Goal: Information Seeking & Learning: Check status

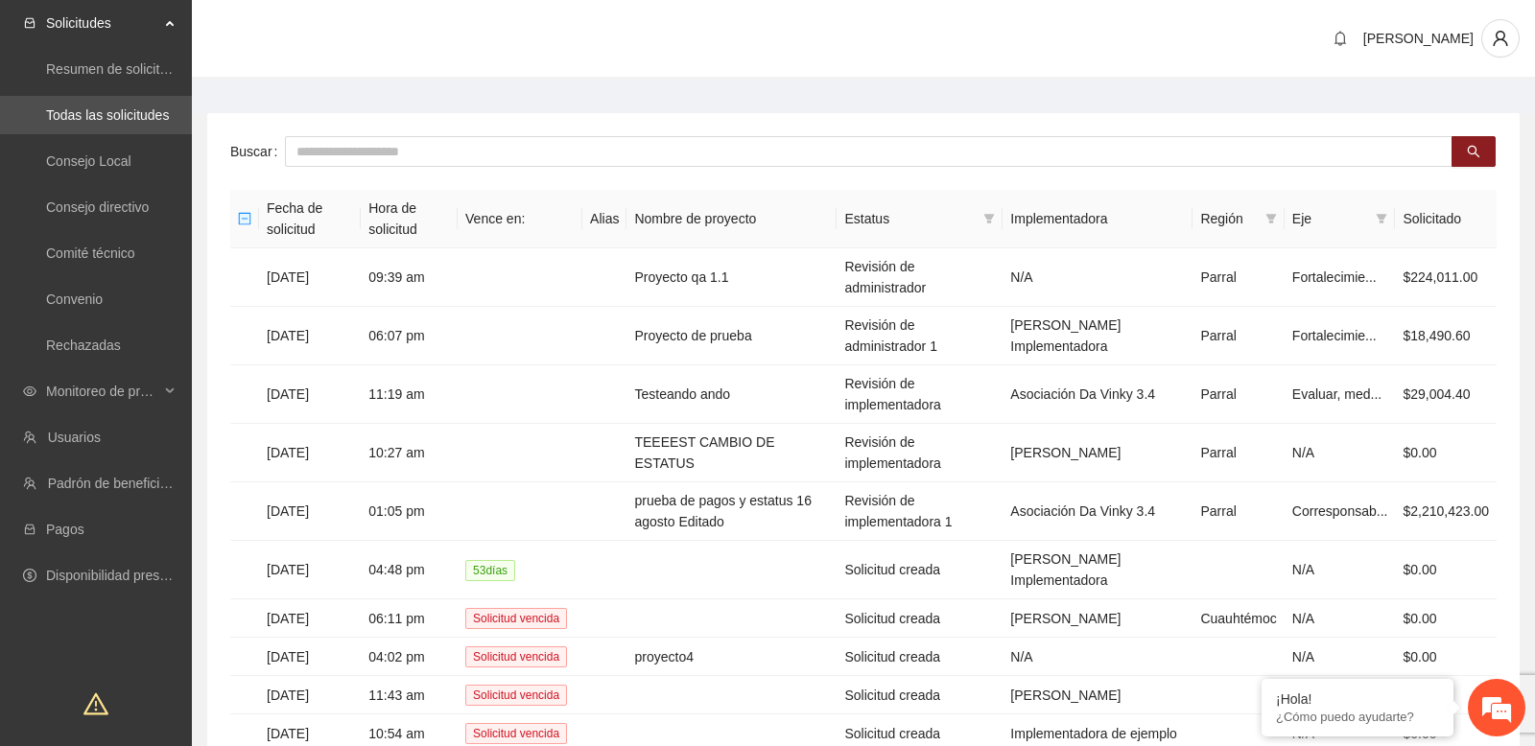
click at [702, 105] on main "Buscar Fecha de solicitud Hora de solicitud Vence en: Alias Nombre de proyecto …" at bounding box center [863, 464] width 1343 height 769
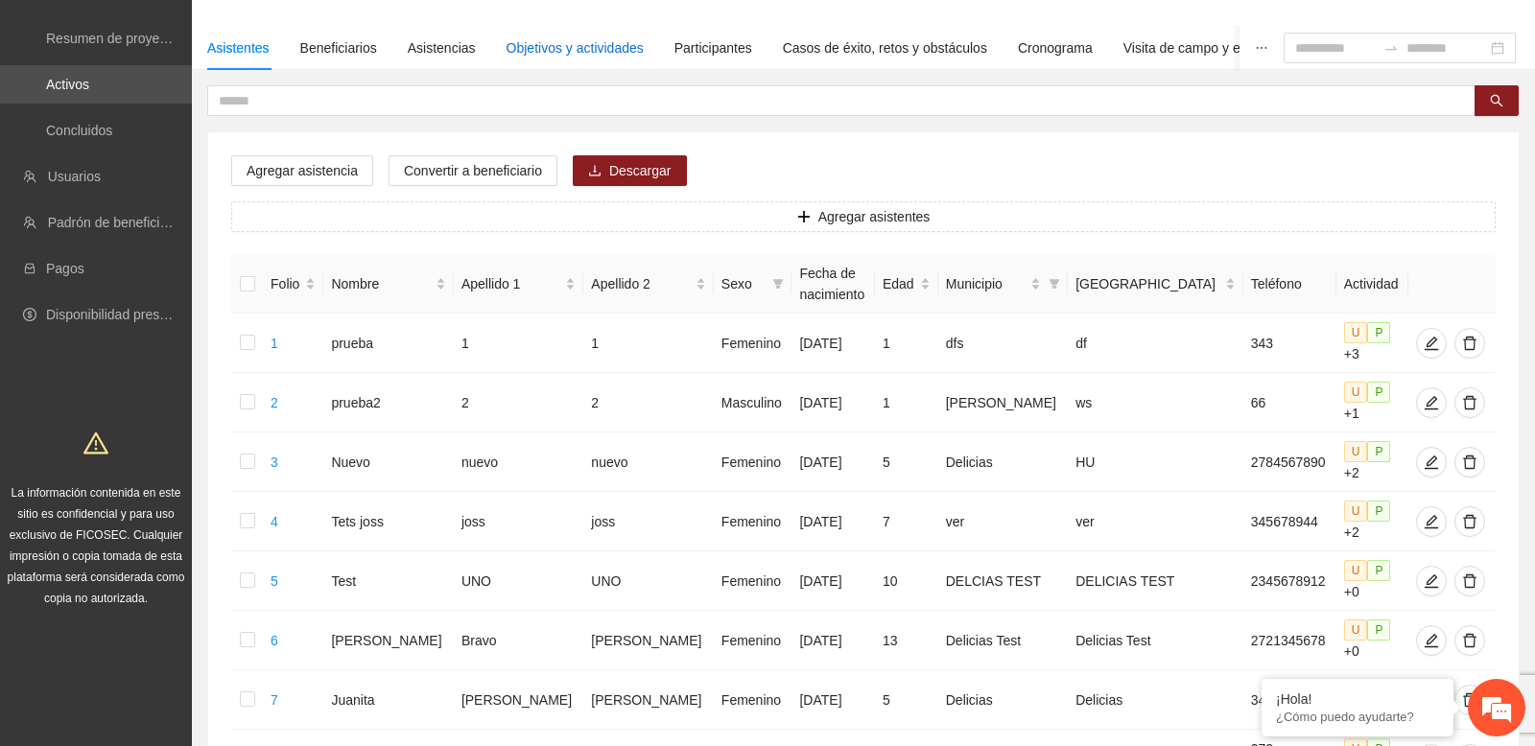
click at [558, 46] on div "Objetivos y actividades" at bounding box center [574, 47] width 137 height 21
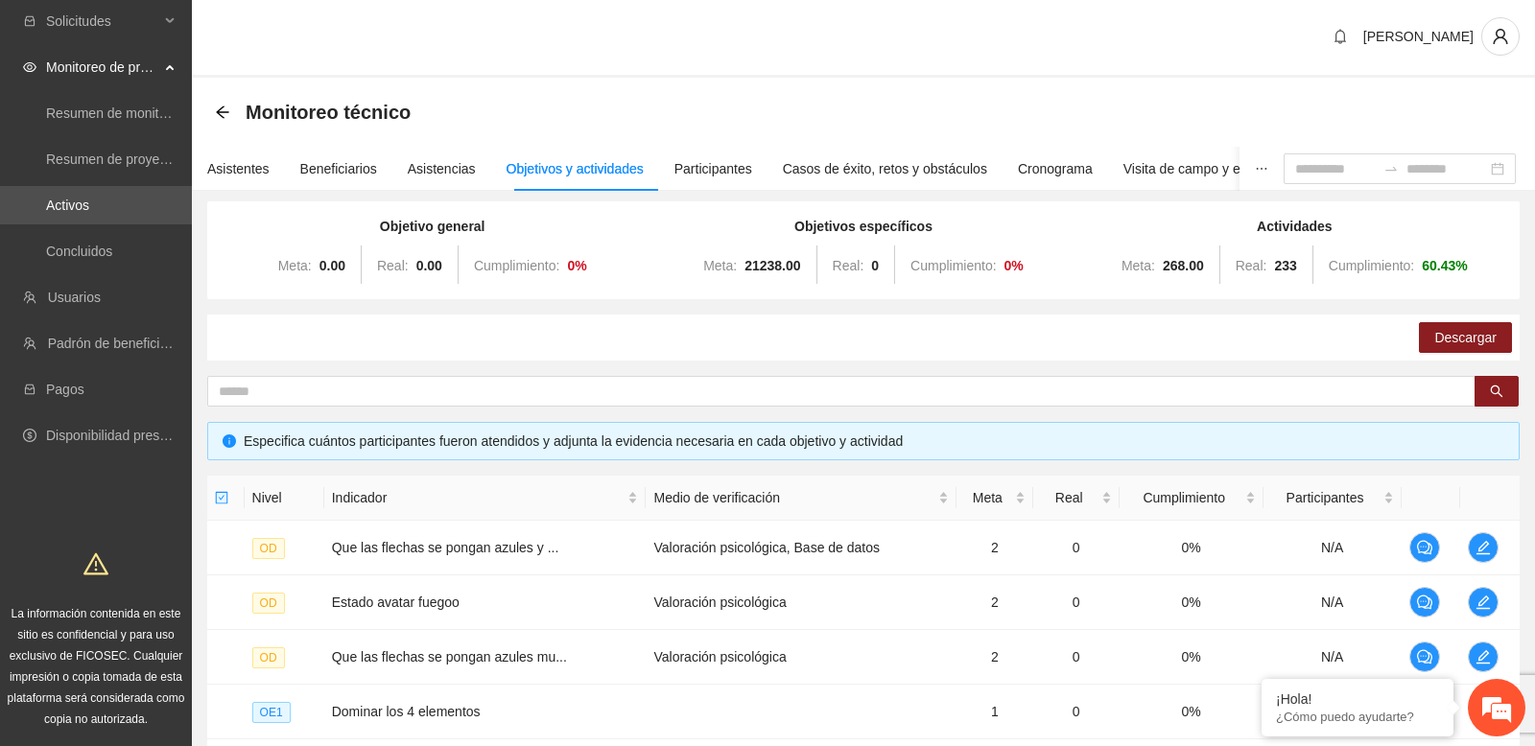
scroll to position [123, 0]
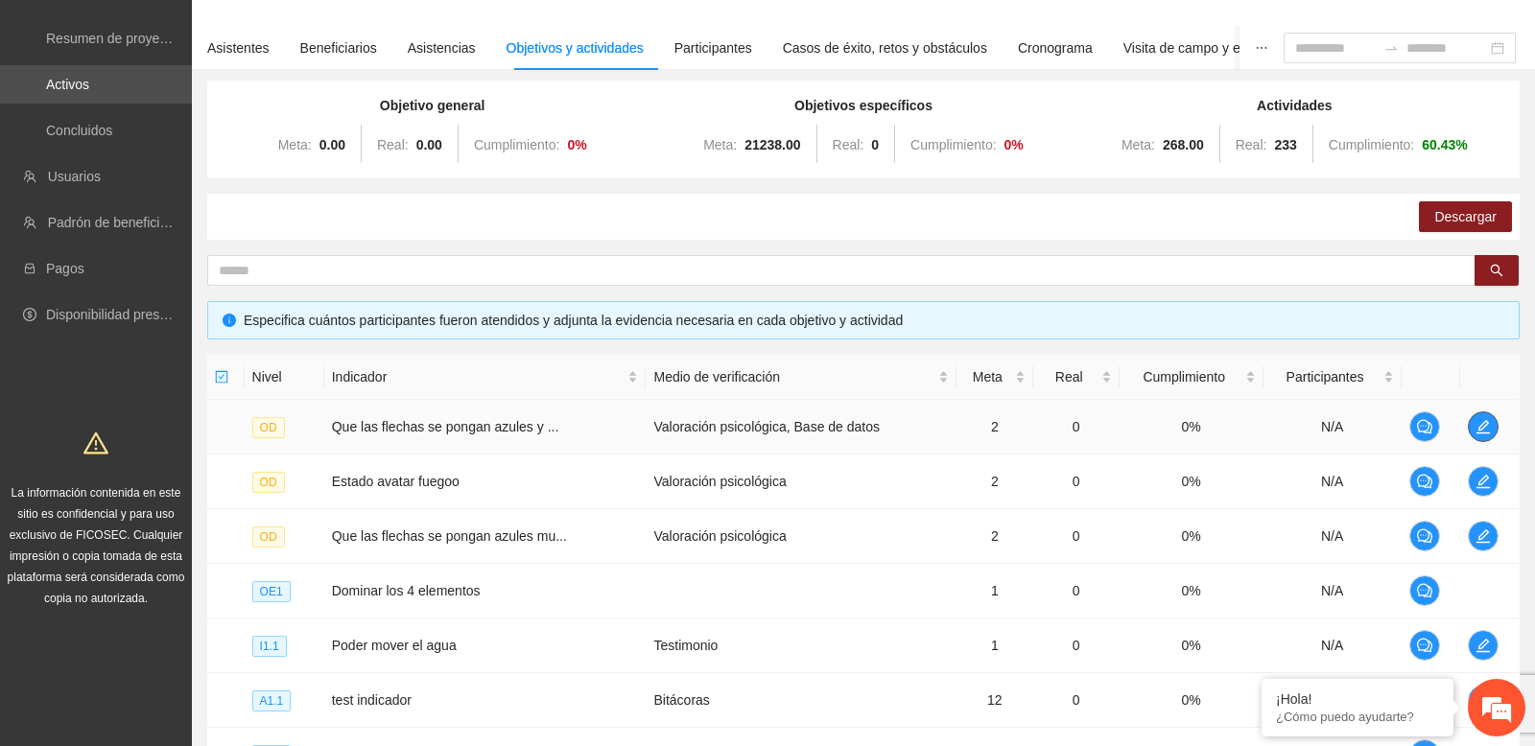
click at [1471, 422] on span "edit" at bounding box center [1482, 426] width 29 height 15
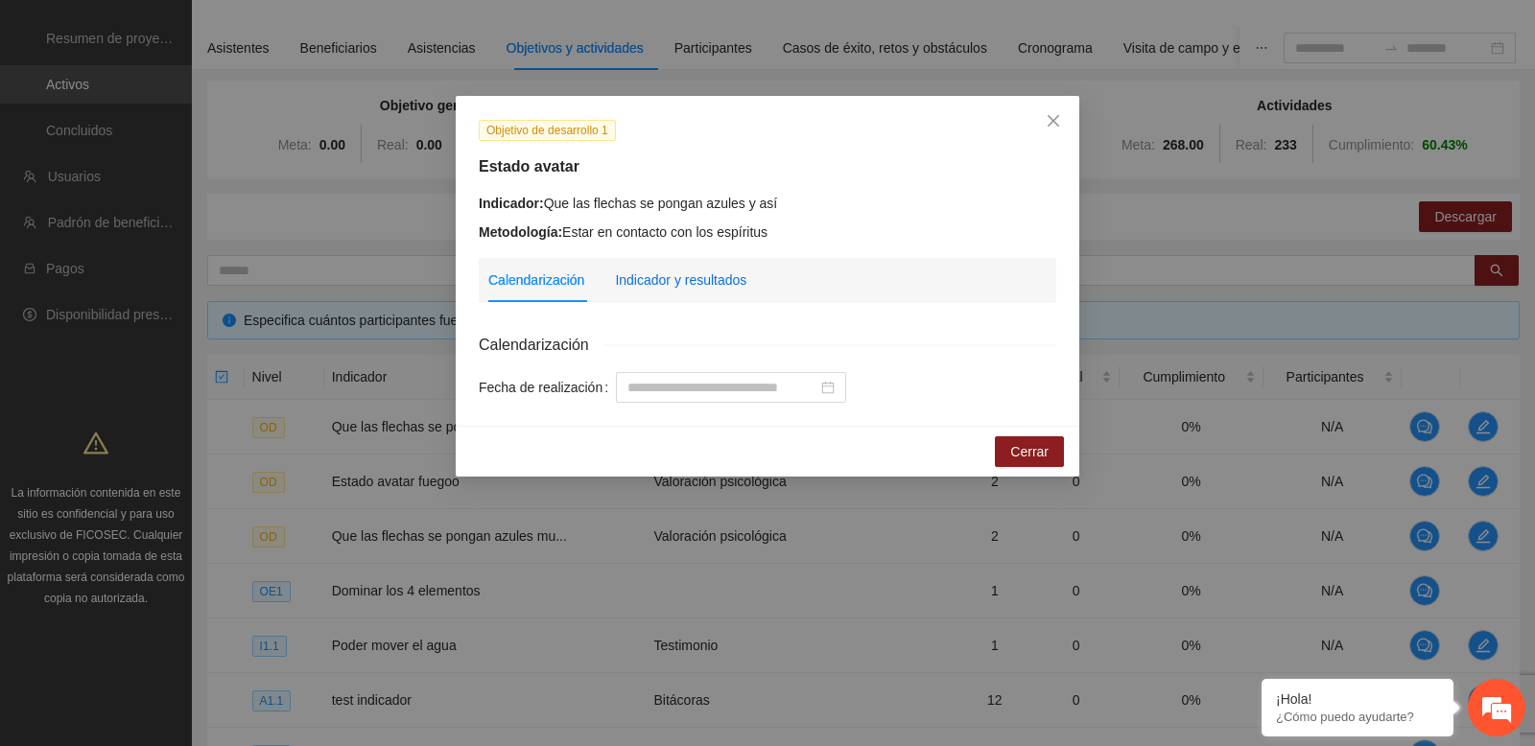
click at [726, 276] on div "Indicador y resultados" at bounding box center [680, 280] width 131 height 21
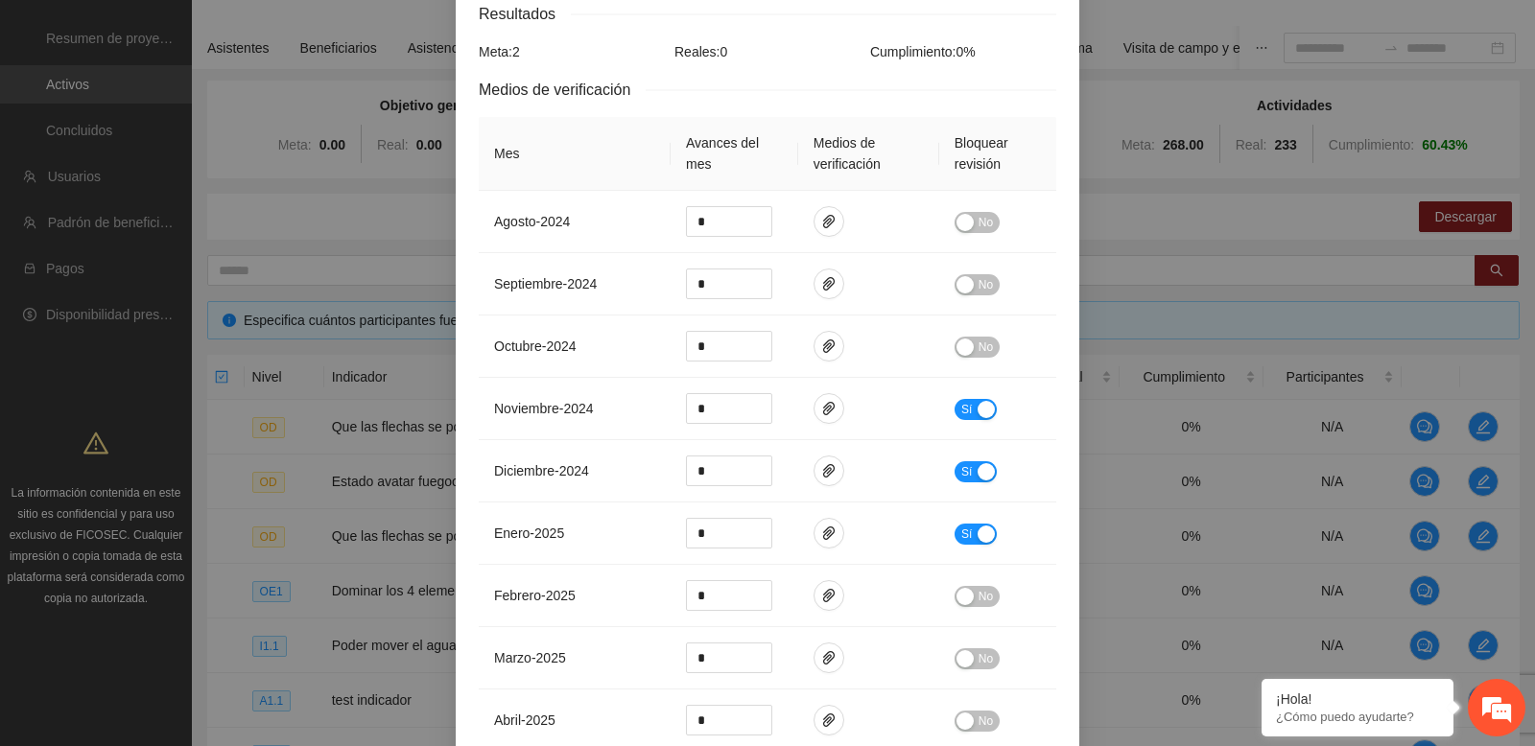
scroll to position [99, 0]
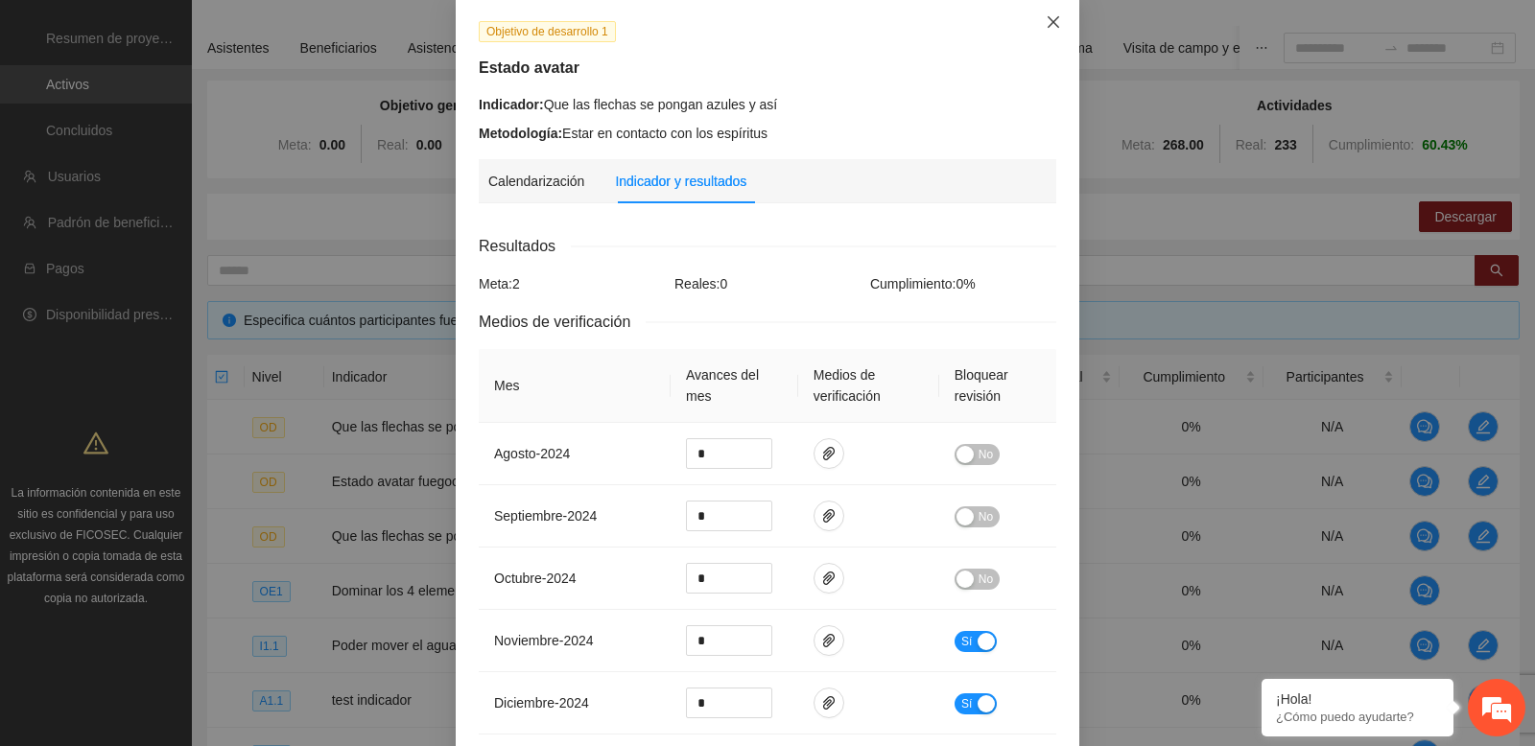
click at [1052, 11] on span "Close" at bounding box center [1053, 23] width 52 height 52
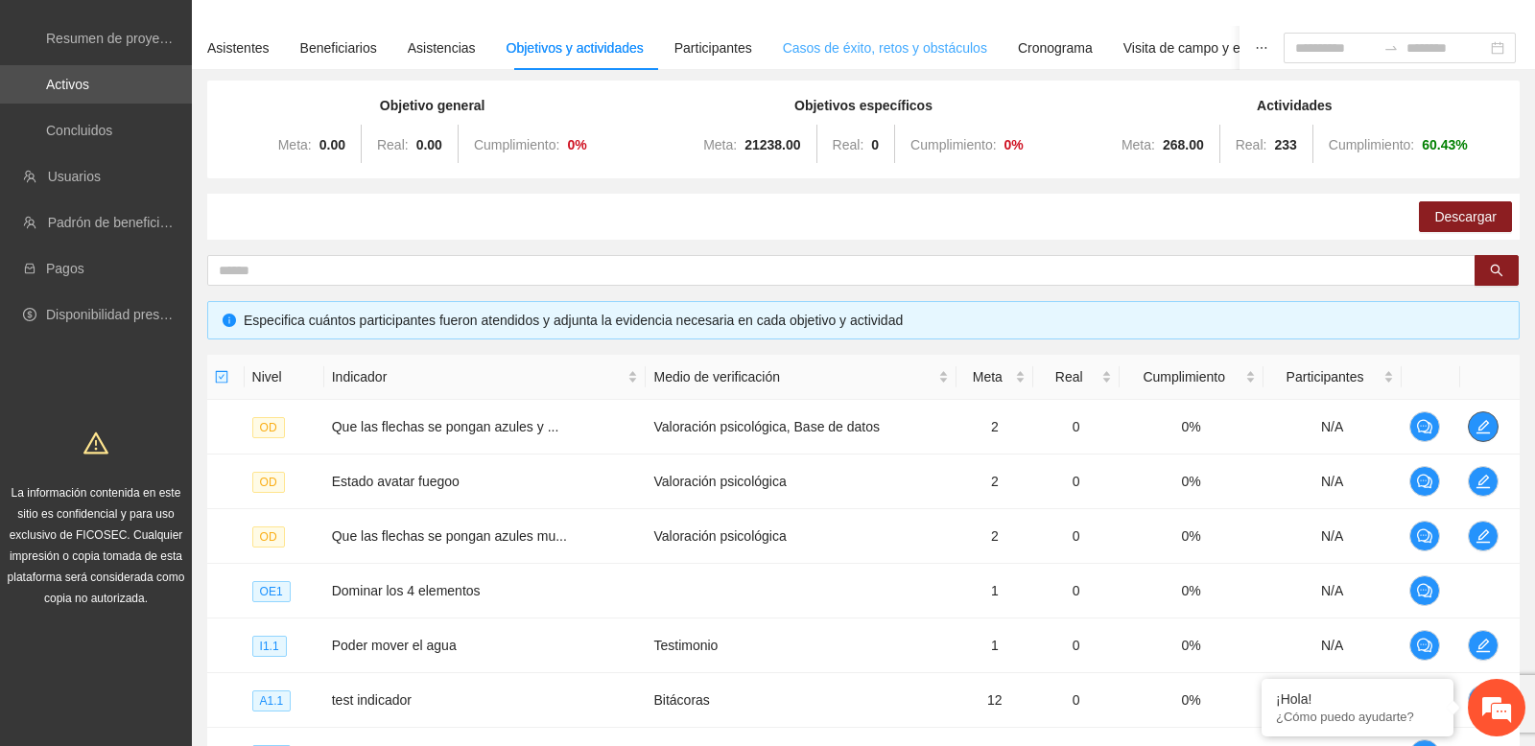
scroll to position [0, 0]
click at [749, 423] on td "Valoración psicológica, Base de datos" at bounding box center [800, 427] width 310 height 55
click at [1480, 423] on icon "edit" at bounding box center [1482, 426] width 15 height 15
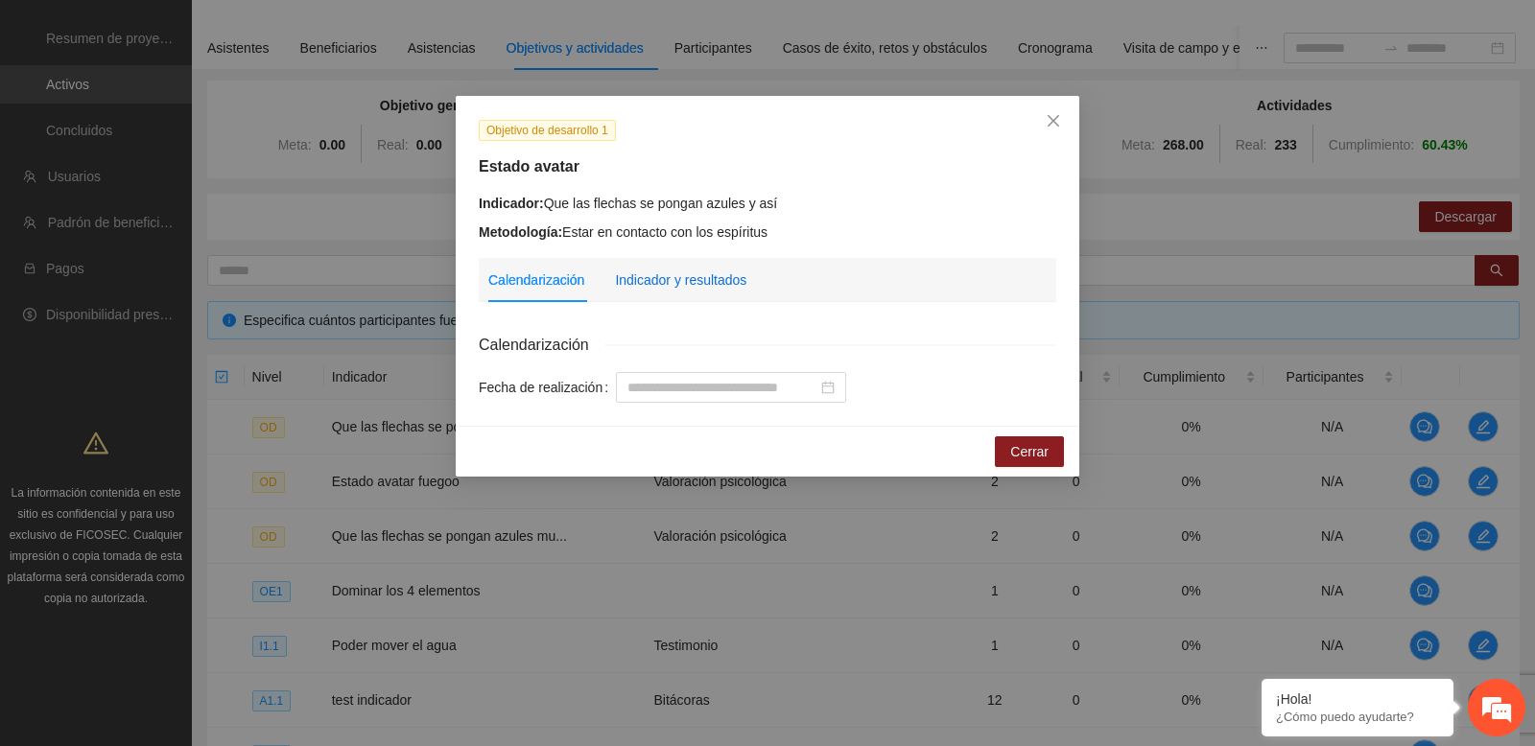
click at [706, 278] on div "Indicador y resultados" at bounding box center [680, 280] width 131 height 21
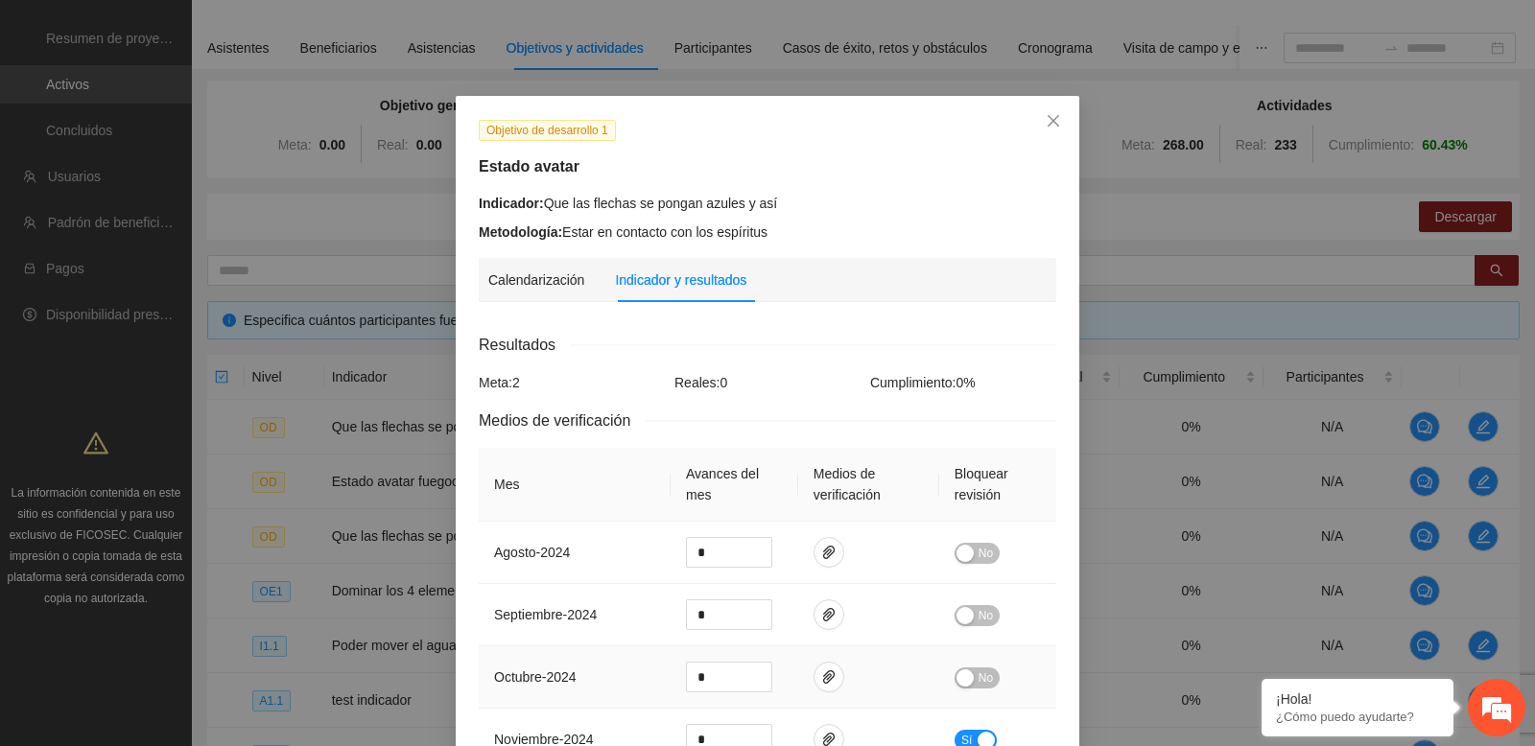
scroll to position [2573, 0]
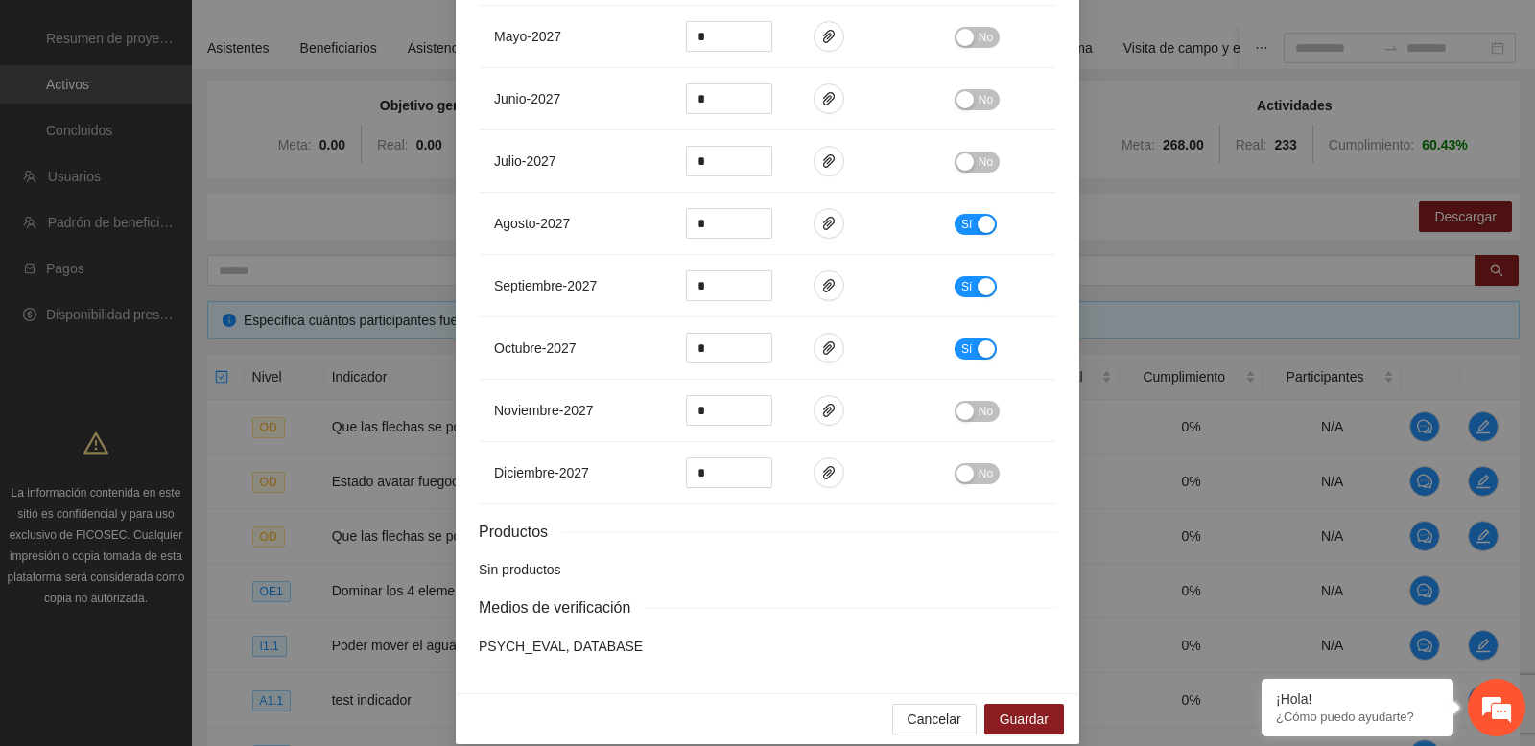
click at [522, 644] on p "PSYCH_EVAL, DATABASE" at bounding box center [767, 646] width 577 height 21
copy p "PSYCH_EVAL"
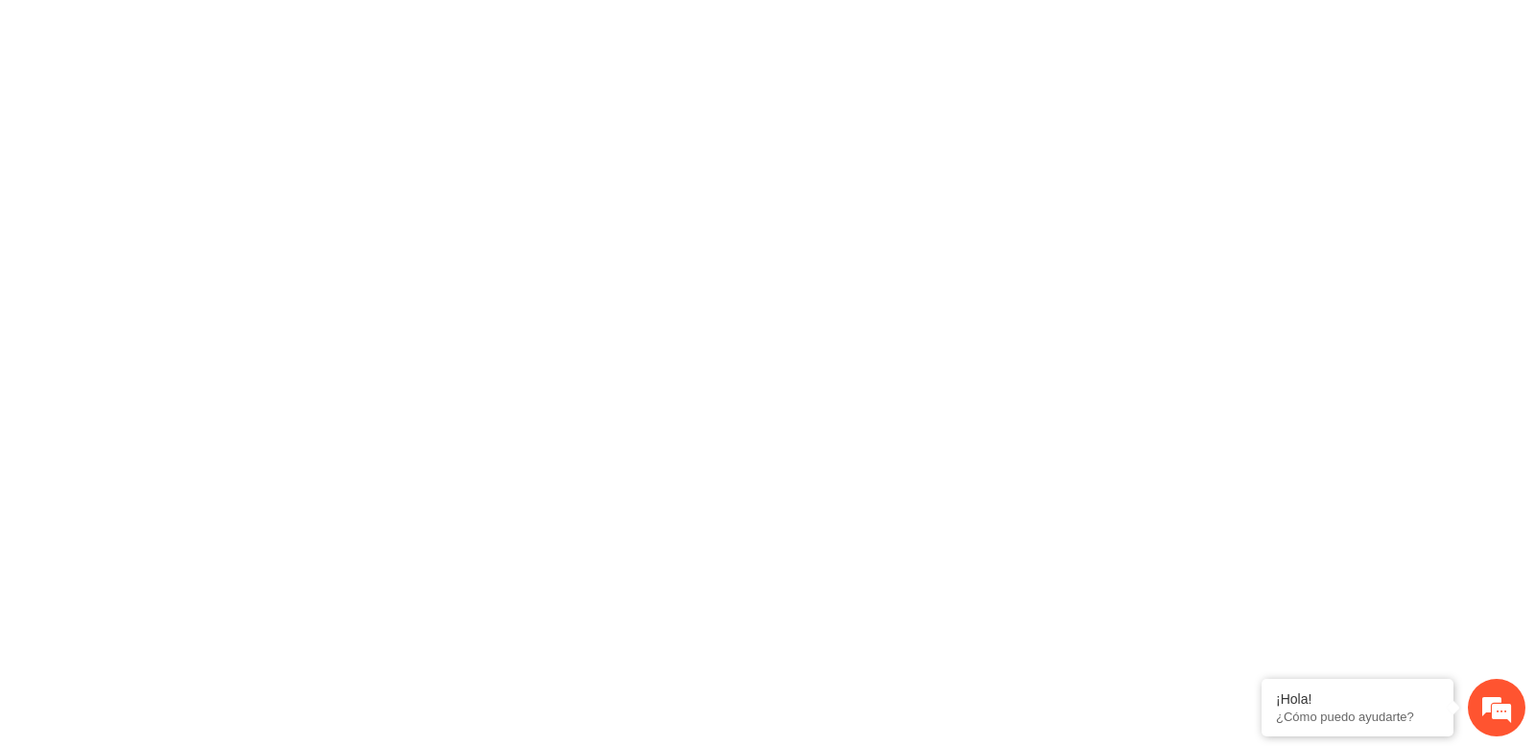
scroll to position [0, 0]
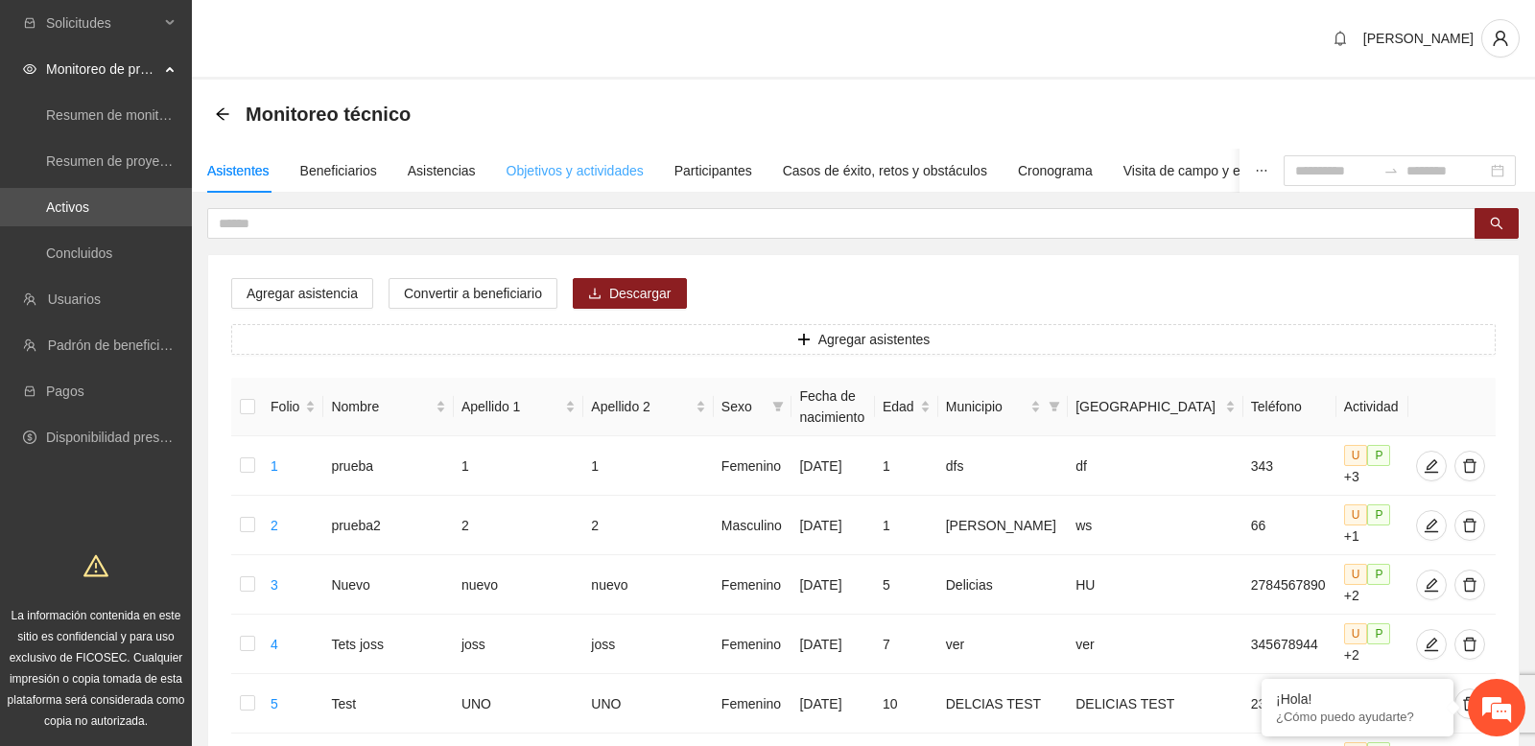
click at [557, 150] on div "Objetivos y actividades" at bounding box center [574, 171] width 137 height 44
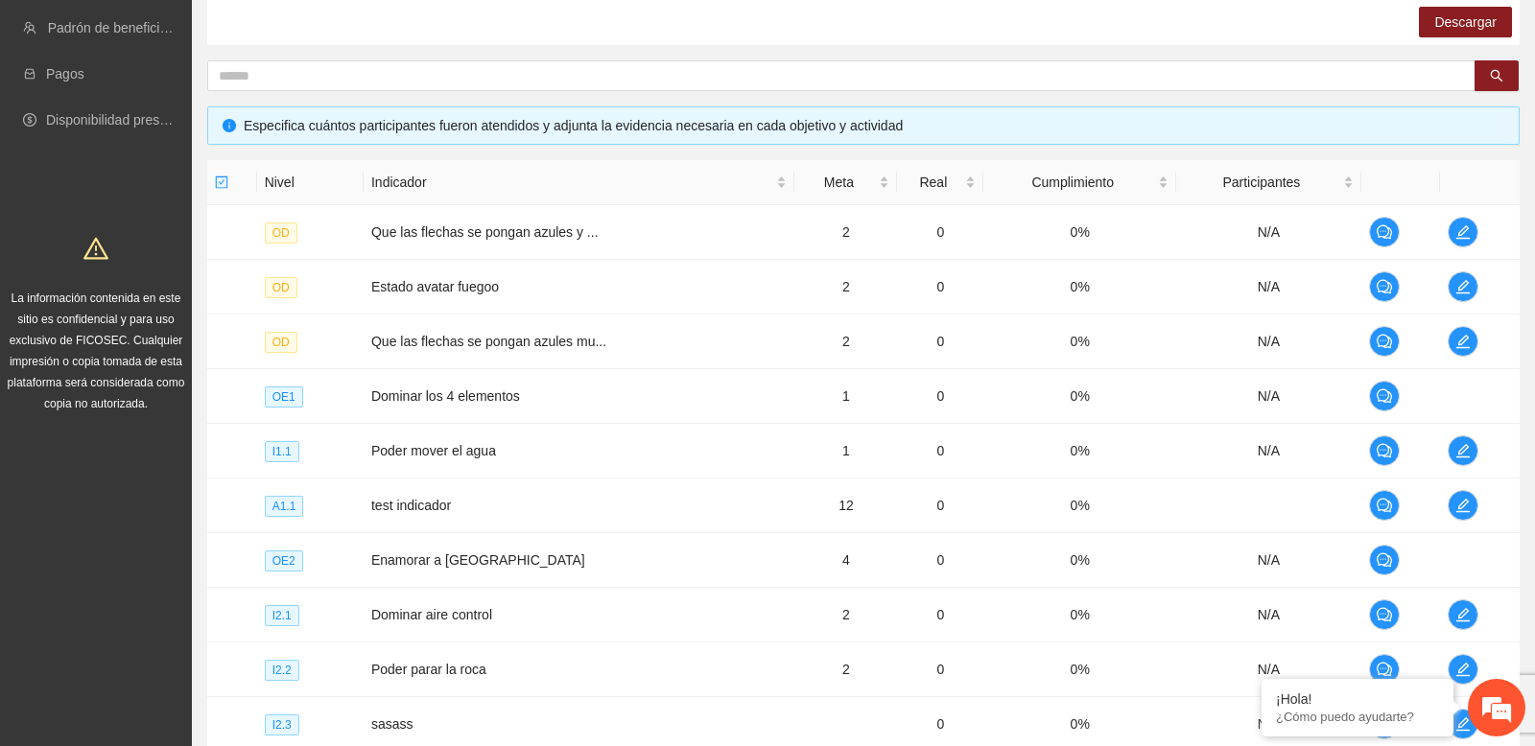
scroll to position [318, 0]
click at [1463, 227] on icon "edit" at bounding box center [1462, 230] width 15 height 15
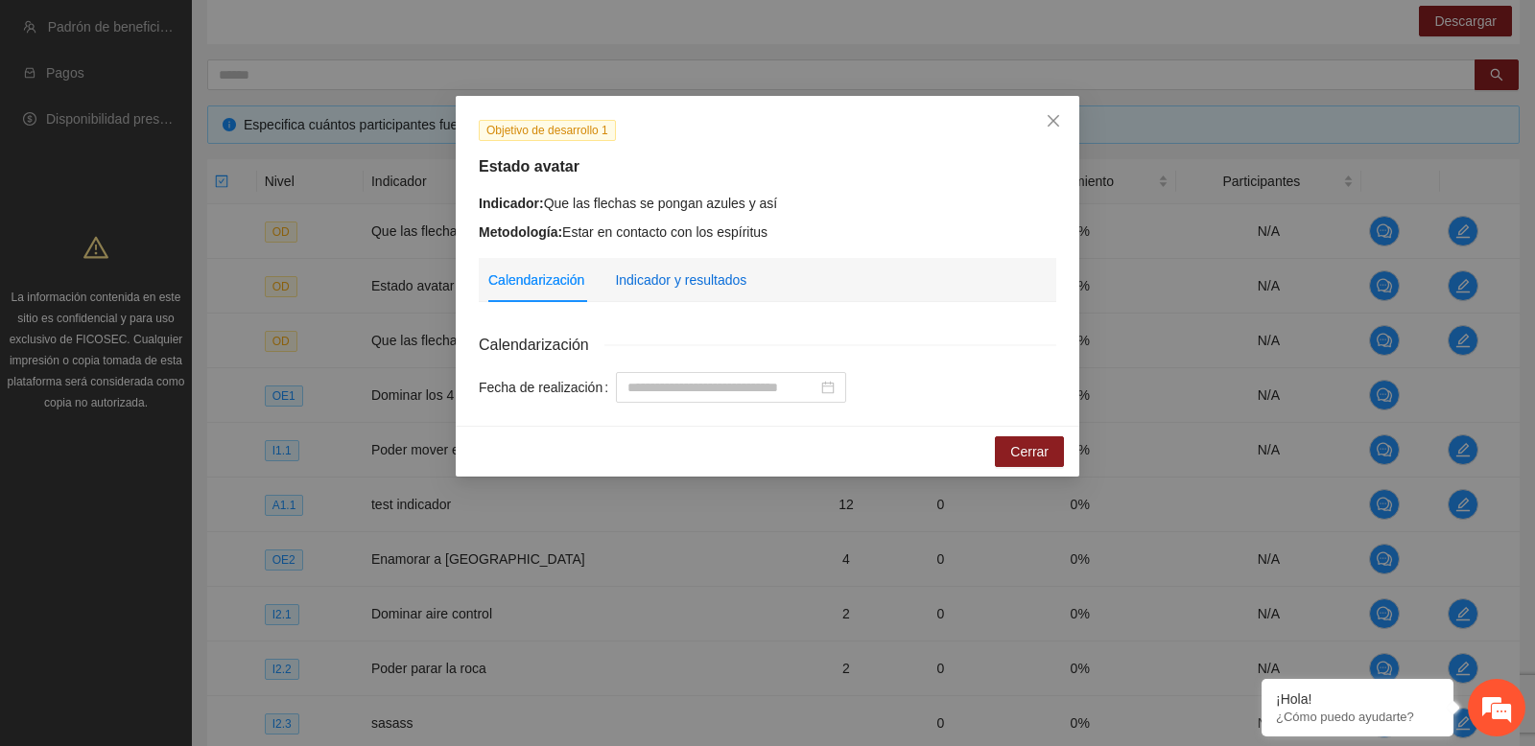
click at [710, 289] on div "Indicador y resultados" at bounding box center [680, 280] width 131 height 21
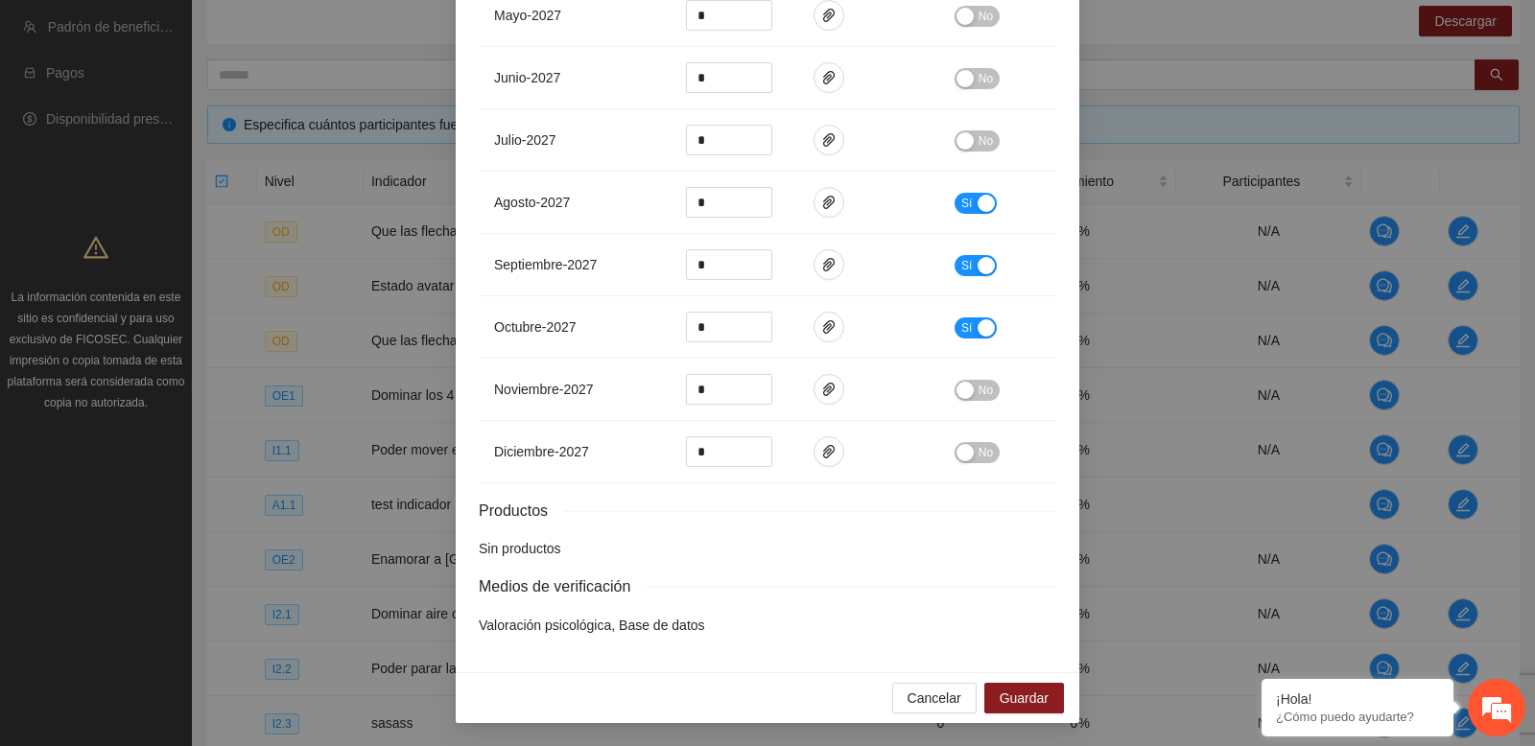
scroll to position [0, 0]
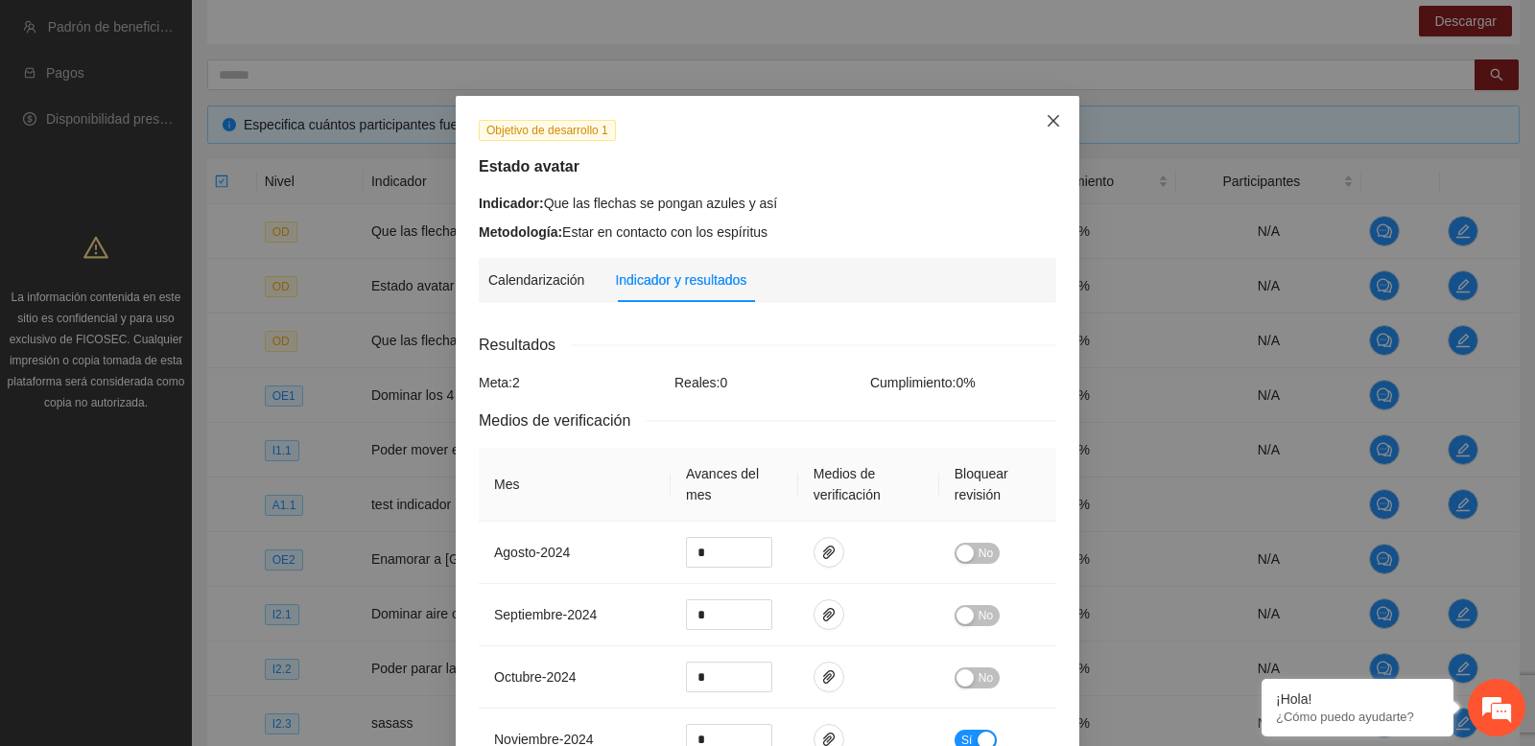
click at [1052, 125] on icon "close" at bounding box center [1052, 120] width 15 height 15
